Goal: Complete application form

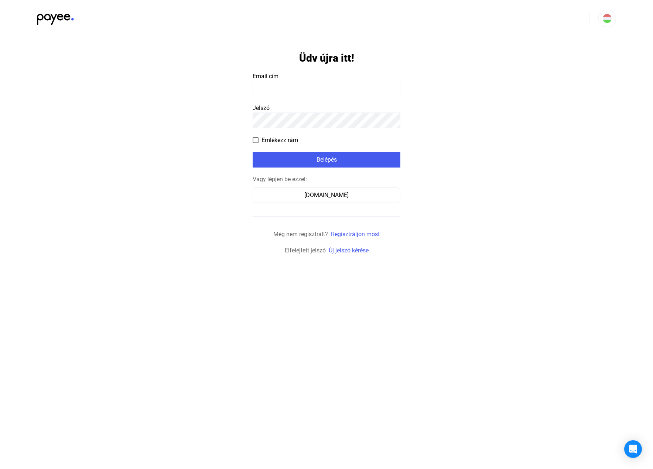
click at [299, 95] on input at bounding box center [326, 89] width 148 height 16
type input "**********"
click at [334, 161] on div "Belépés" at bounding box center [326, 159] width 143 height 9
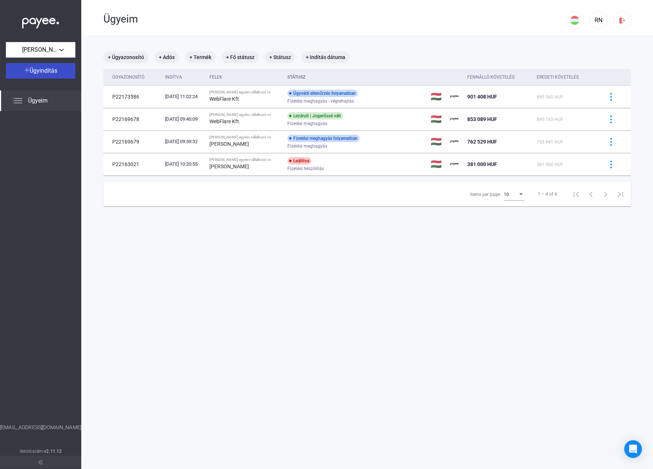
click at [58, 70] on div "Ügyindítás" at bounding box center [40, 70] width 65 height 9
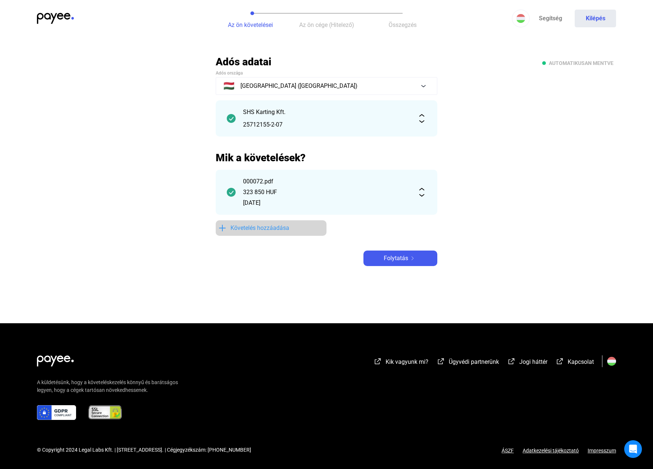
click at [269, 225] on span "Követelés hozzáadása" at bounding box center [259, 228] width 59 height 9
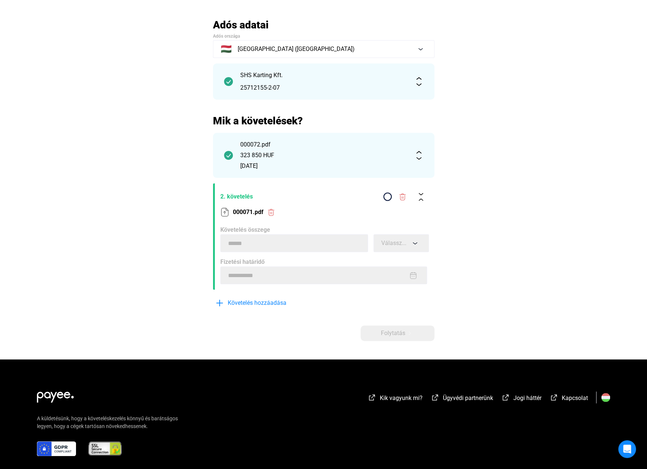
scroll to position [17, 0]
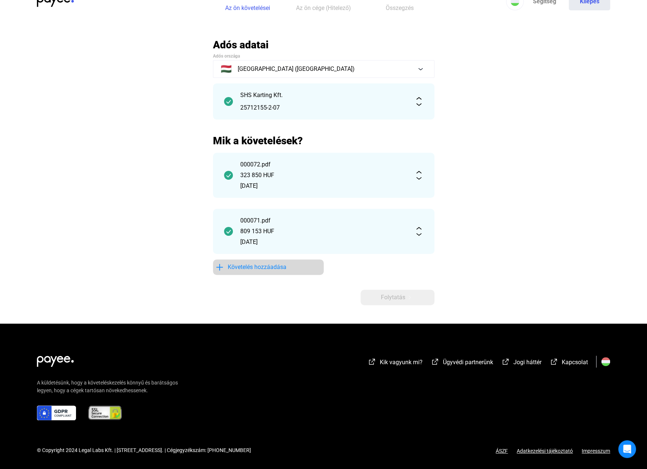
click at [259, 261] on button "Követelés hozzáadása" at bounding box center [268, 267] width 111 height 16
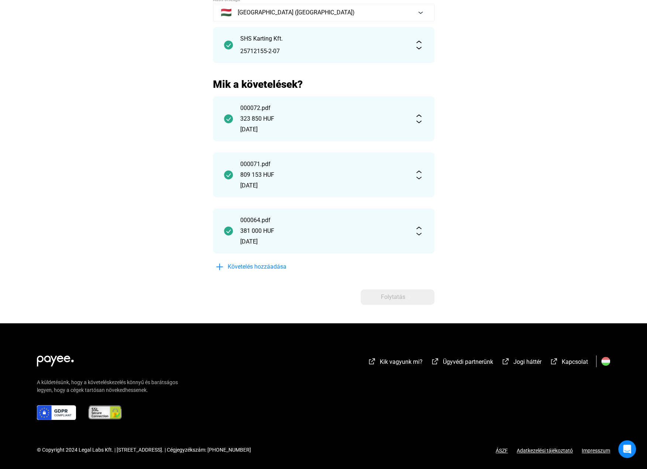
scroll to position [73, 0]
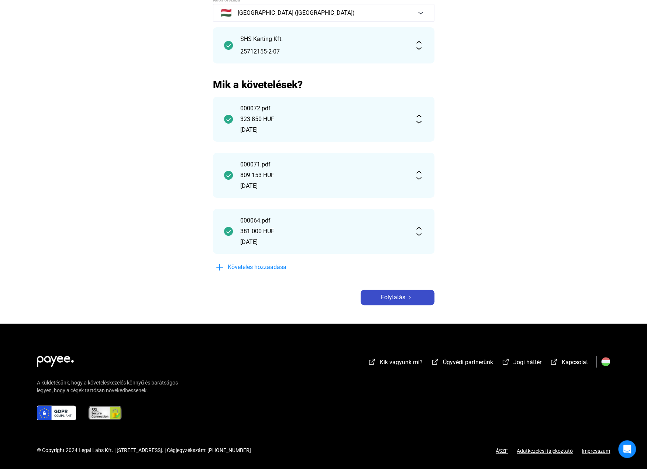
click at [416, 297] on div "Folytatás" at bounding box center [397, 297] width 69 height 9
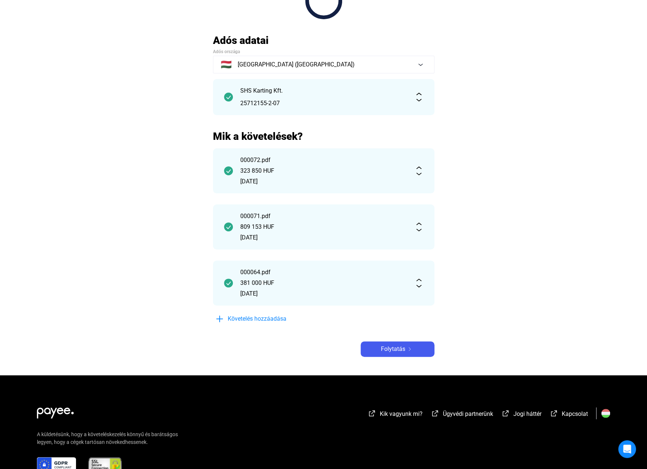
scroll to position [125, 0]
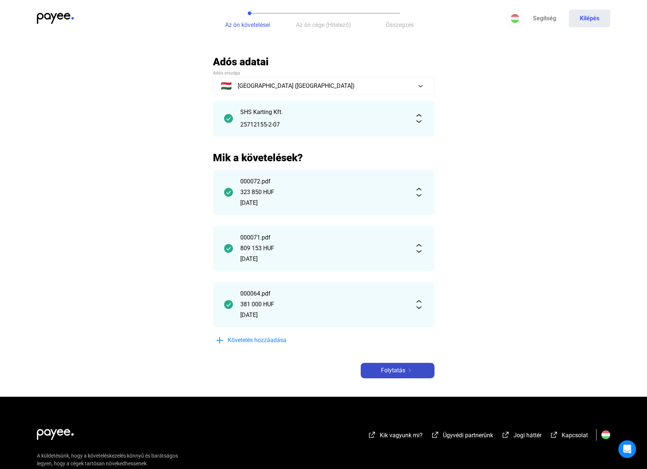
click at [399, 366] on span "Folytatás" at bounding box center [393, 370] width 24 height 9
click at [415, 366] on div "Folytatás" at bounding box center [397, 370] width 69 height 9
click at [430, 368] on div "Folytatás" at bounding box center [397, 370] width 69 height 9
click at [409, 368] on div "Folytatás" at bounding box center [397, 370] width 69 height 9
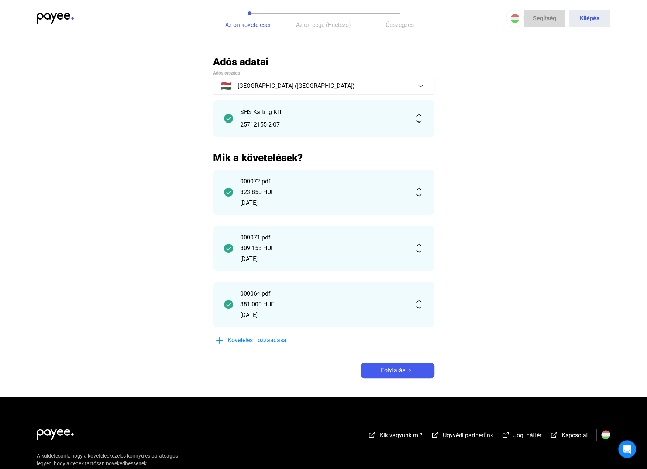
click at [545, 20] on link "Segítség" at bounding box center [544, 19] width 41 height 18
click at [404, 373] on span "Folytatás" at bounding box center [393, 370] width 24 height 9
click at [406, 368] on div "Folytatás" at bounding box center [397, 370] width 69 height 9
click at [406, 376] on button "Folytatás" at bounding box center [398, 371] width 74 height 16
click at [404, 371] on span "Folytatás" at bounding box center [393, 370] width 24 height 9
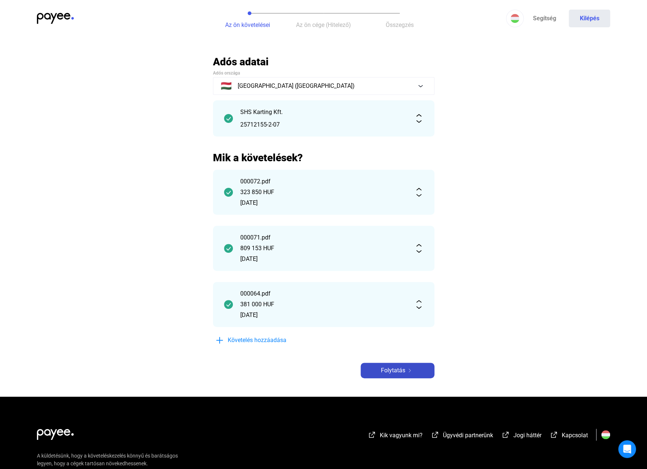
click at [402, 364] on button "Folytatás" at bounding box center [398, 371] width 74 height 16
click at [407, 369] on img at bounding box center [409, 371] width 9 height 4
click at [404, 381] on main "Automatikusan mentve Adós adatai Adós országa 🇭🇺 [GEOGRAPHIC_DATA] ([GEOGRAPHIC…" at bounding box center [323, 225] width 647 height 341
click at [406, 372] on div "Folytatás" at bounding box center [397, 370] width 69 height 9
click at [402, 375] on span "Folytatás" at bounding box center [393, 370] width 24 height 9
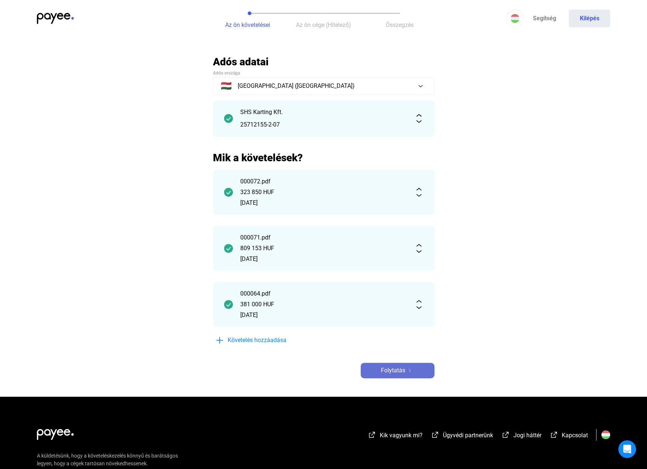
click at [402, 375] on span "Folytatás" at bounding box center [393, 370] width 24 height 9
click at [402, 373] on span "Folytatás" at bounding box center [393, 370] width 24 height 9
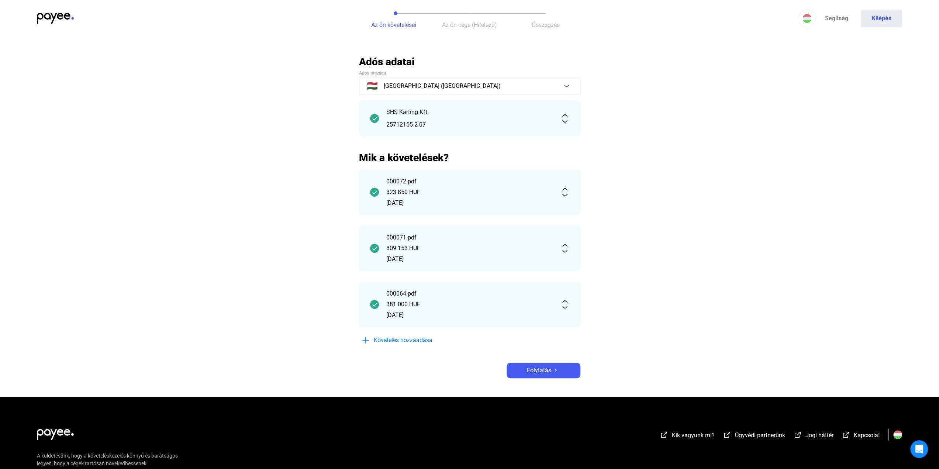
click at [652, 28] on div "Az ön követelései Az ön cége (Hitelező) Összegzés Segítség Kilépés" at bounding box center [469, 18] width 939 height 37
click at [652, 20] on button "Kilépés" at bounding box center [881, 19] width 41 height 18
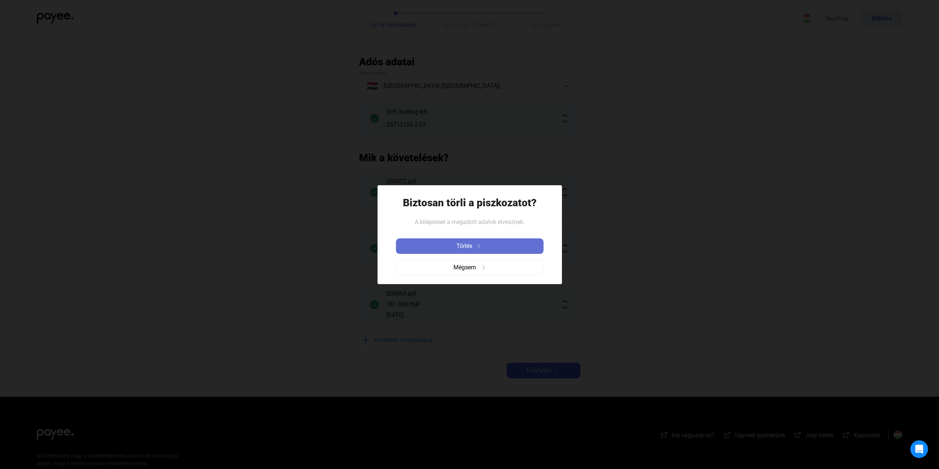
click at [489, 248] on div "Törlés" at bounding box center [469, 246] width 143 height 9
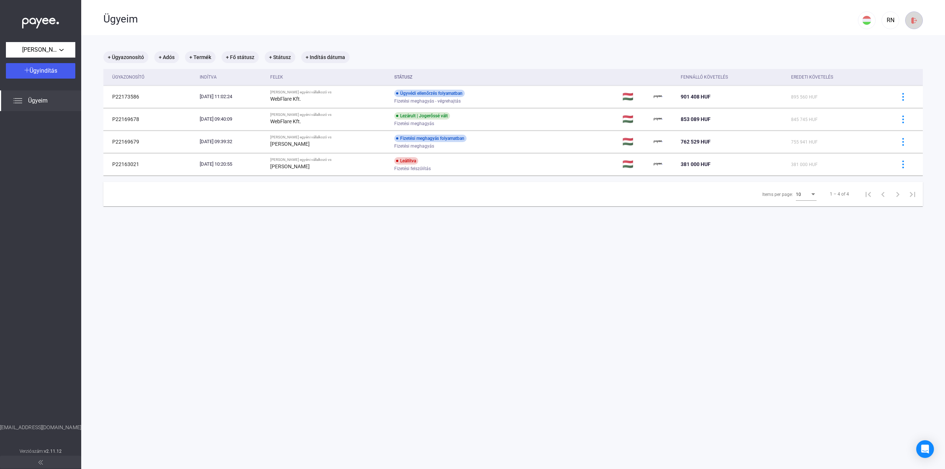
click at [652, 16] on button at bounding box center [914, 20] width 18 height 18
